Goal: Book appointment/travel/reservation

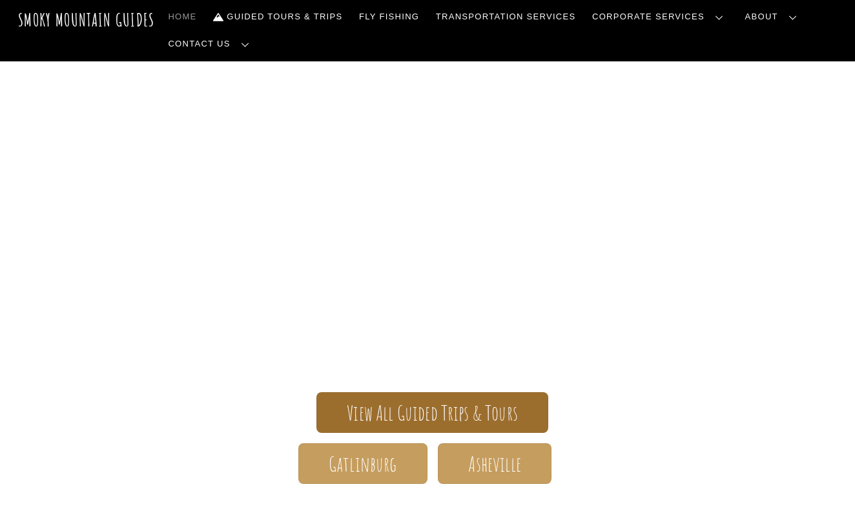
click at [417, 411] on span "View All Guided Trips & Tours" at bounding box center [432, 413] width 171 height 14
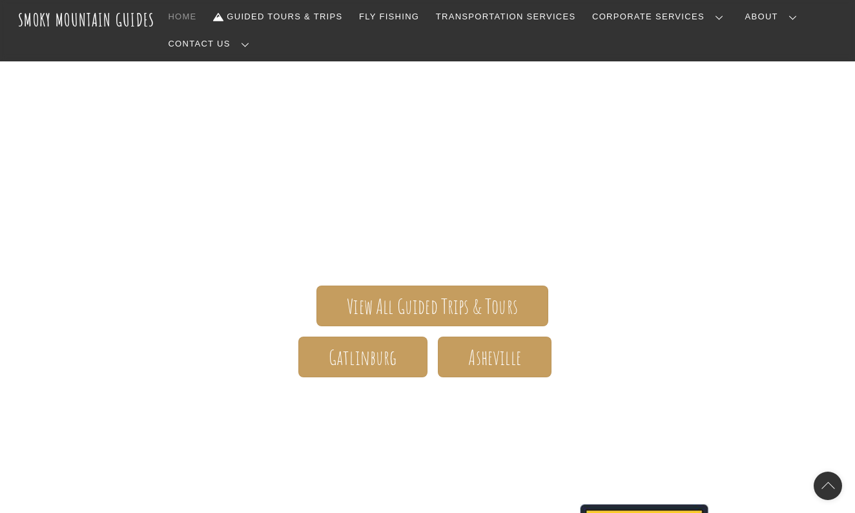
scroll to position [114, 0]
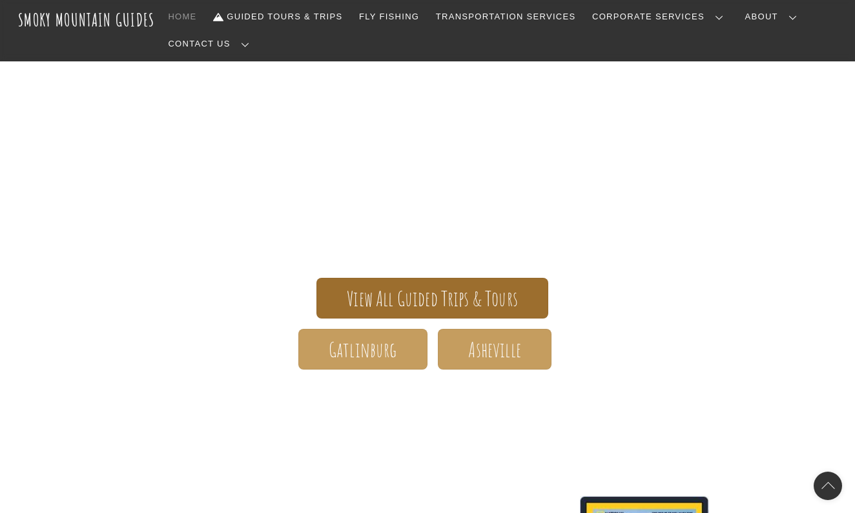
click at [431, 294] on span "View All Guided Trips & Tours" at bounding box center [432, 299] width 171 height 14
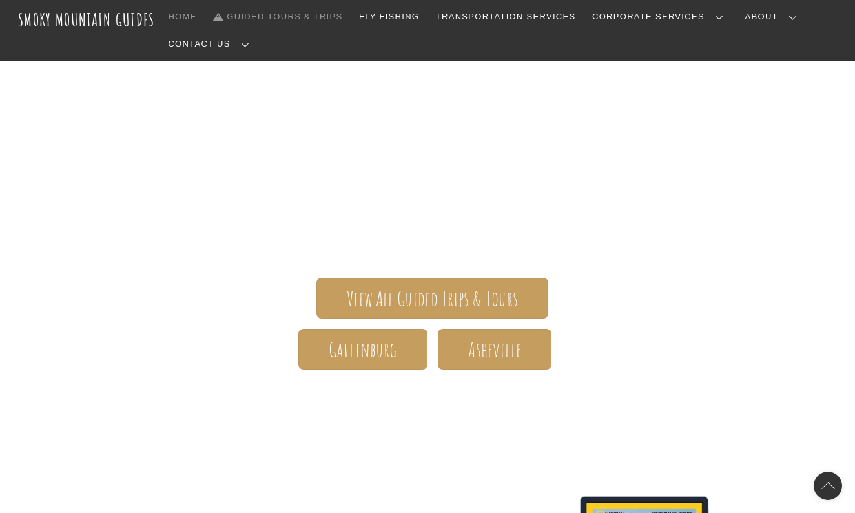
click at [309, 19] on link "Guided Tours & Trips" at bounding box center [277, 16] width 139 height 27
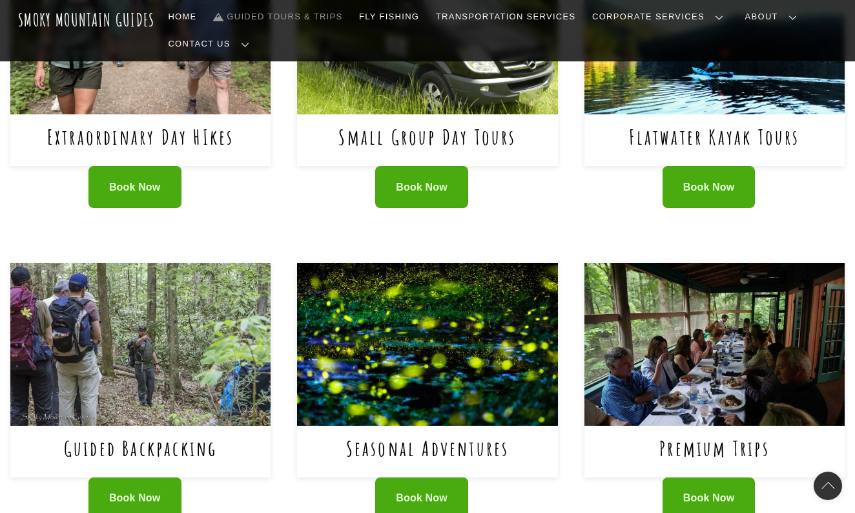
scroll to position [808, 0]
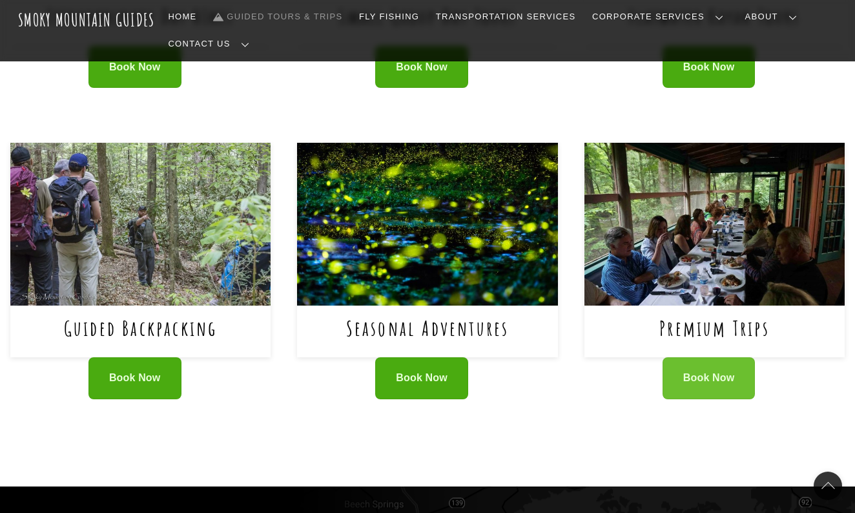
click at [688, 371] on span "Book Now" at bounding box center [709, 378] width 52 height 14
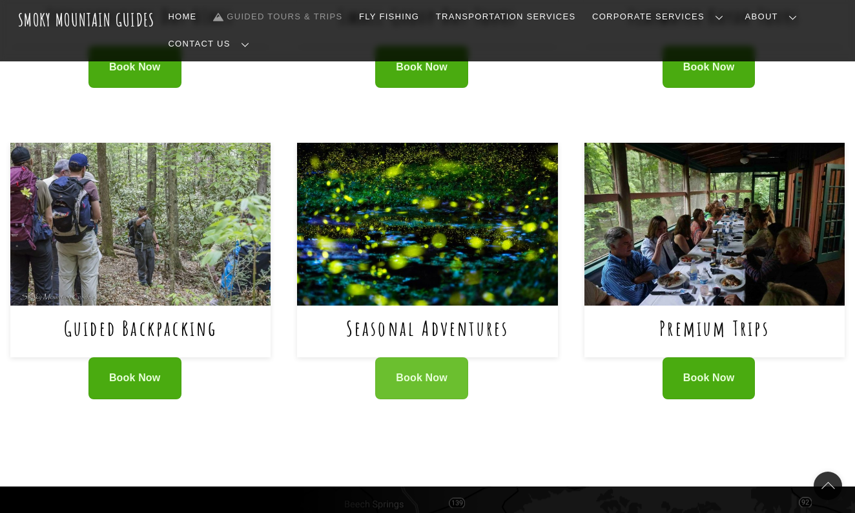
click at [419, 371] on span "Book Now" at bounding box center [422, 378] width 52 height 14
click at [416, 371] on span "Book Now" at bounding box center [422, 378] width 52 height 14
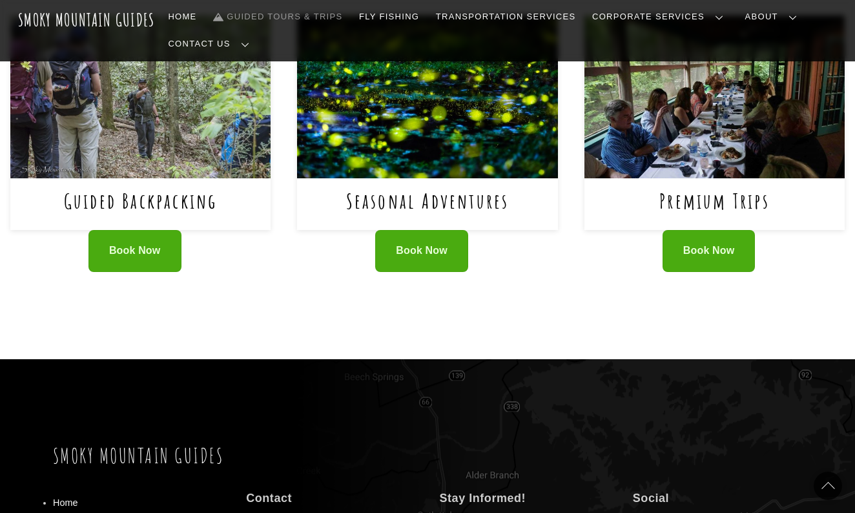
scroll to position [1033, 0]
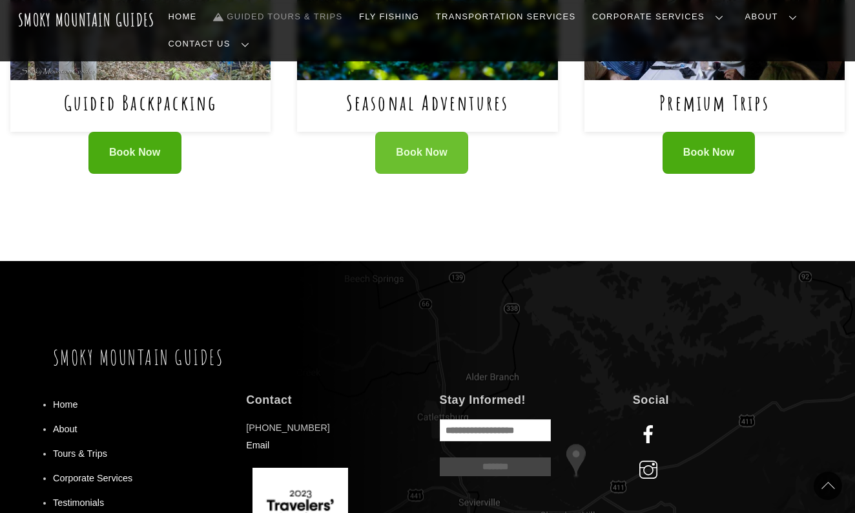
click at [436, 132] on link "Book Now" at bounding box center [421, 153] width 93 height 42
